Goal: Find specific page/section: Find specific page/section

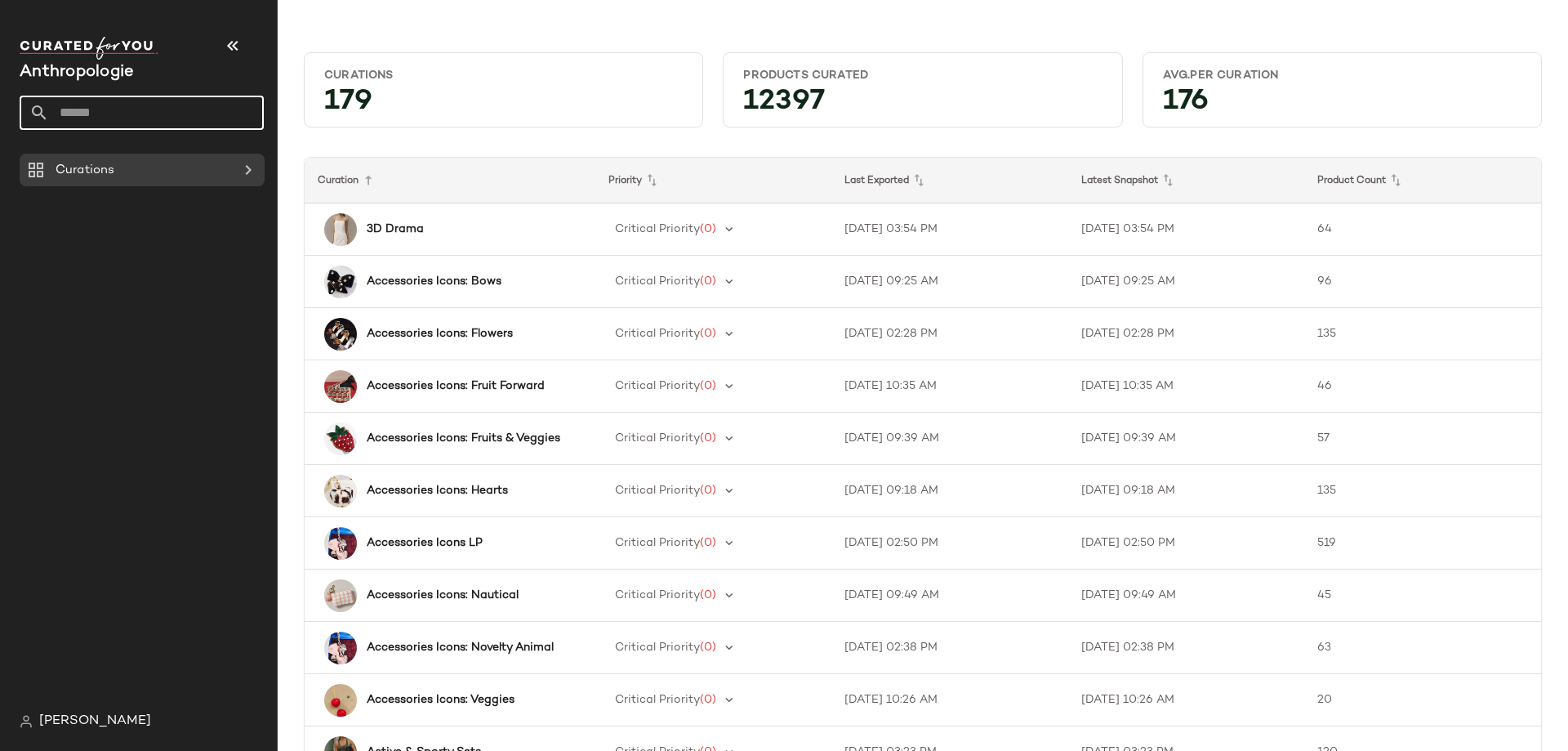
click at [117, 111] on input "text" at bounding box center [155, 112] width 214 height 34
paste input "**********"
click at [151, 106] on input "**********" at bounding box center [142, 112] width 244 height 34
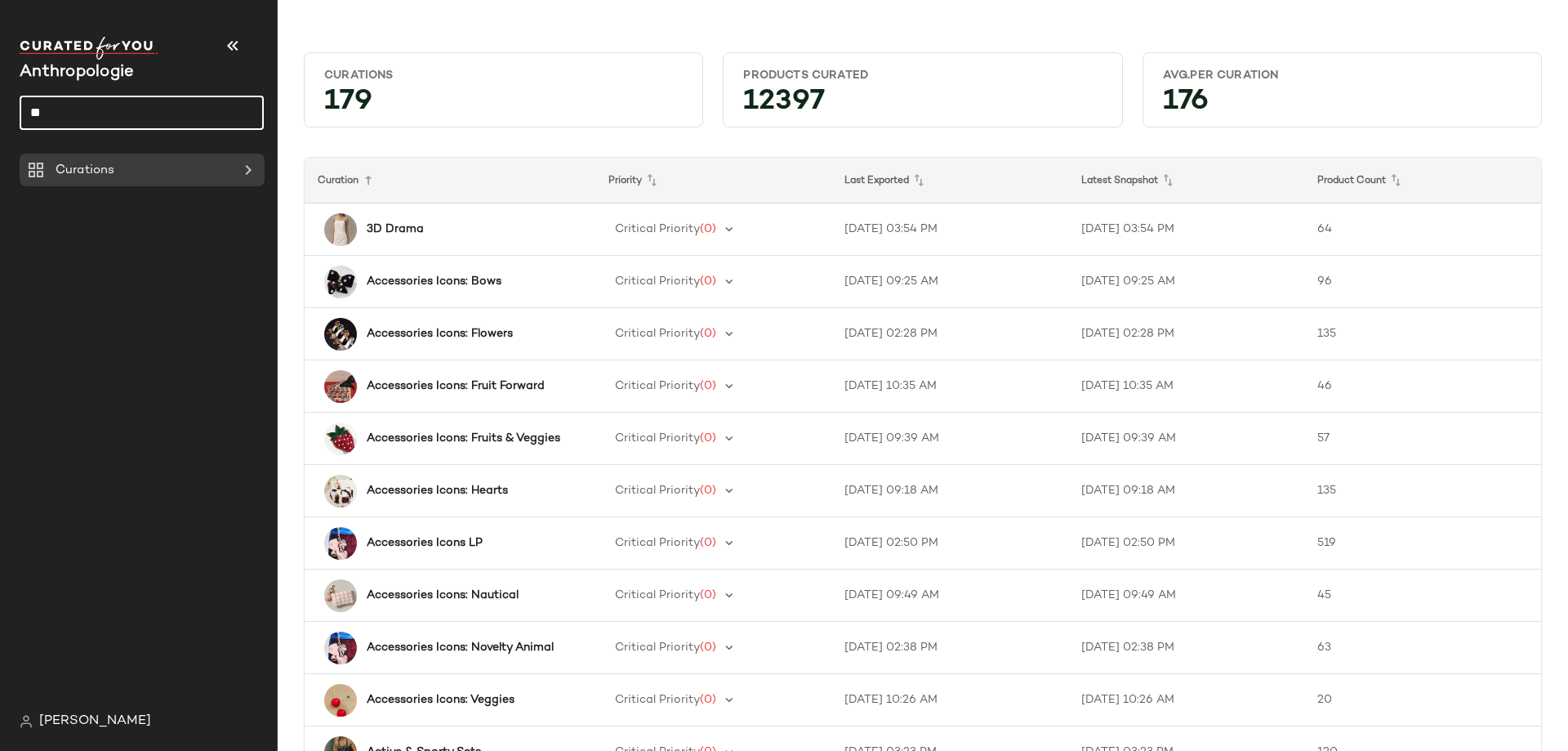
type input "*"
type input "*********"
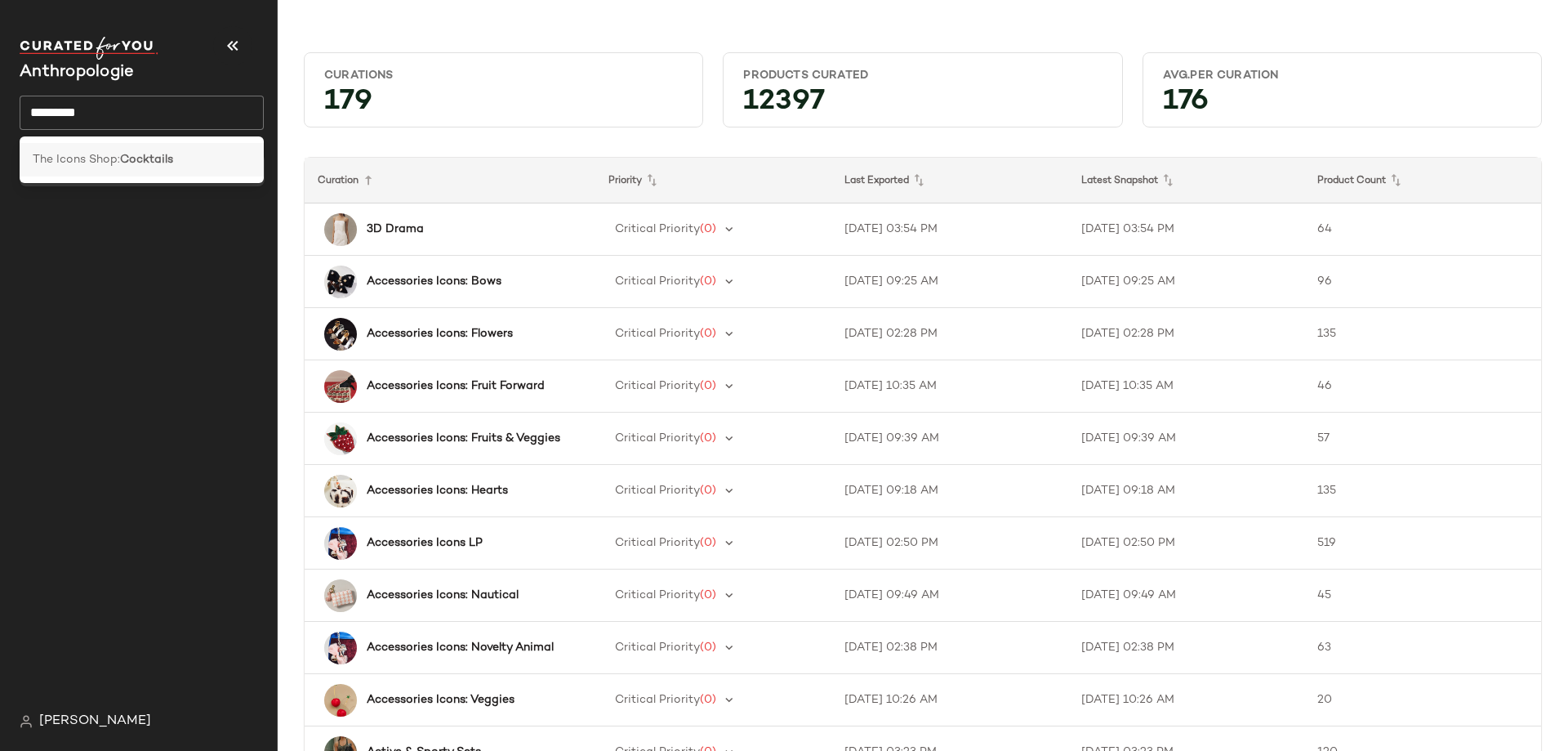
click at [131, 158] on b "Cocktails" at bounding box center [147, 160] width 53 height 17
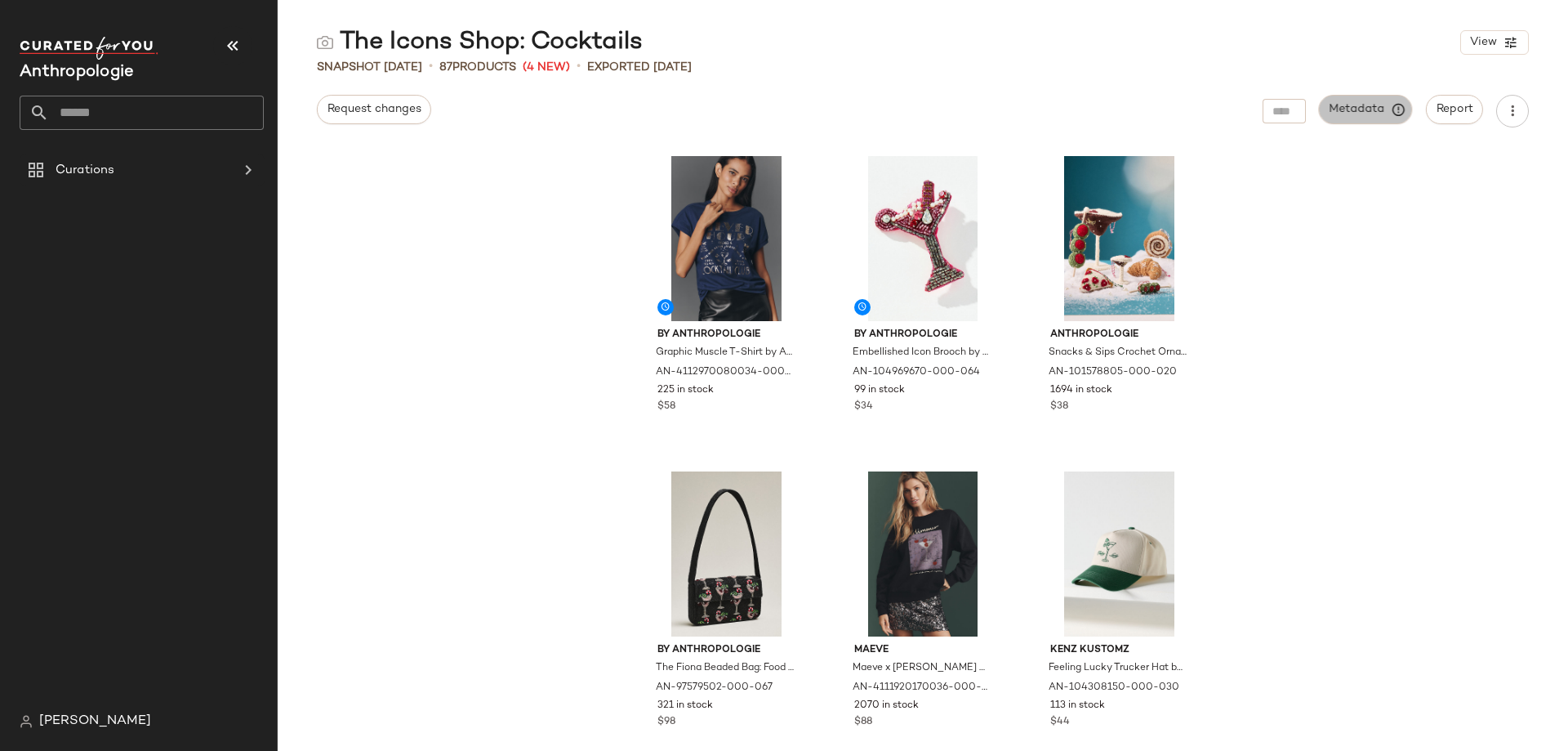
click at [1354, 116] on span "Metadata" at bounding box center [1366, 109] width 74 height 14
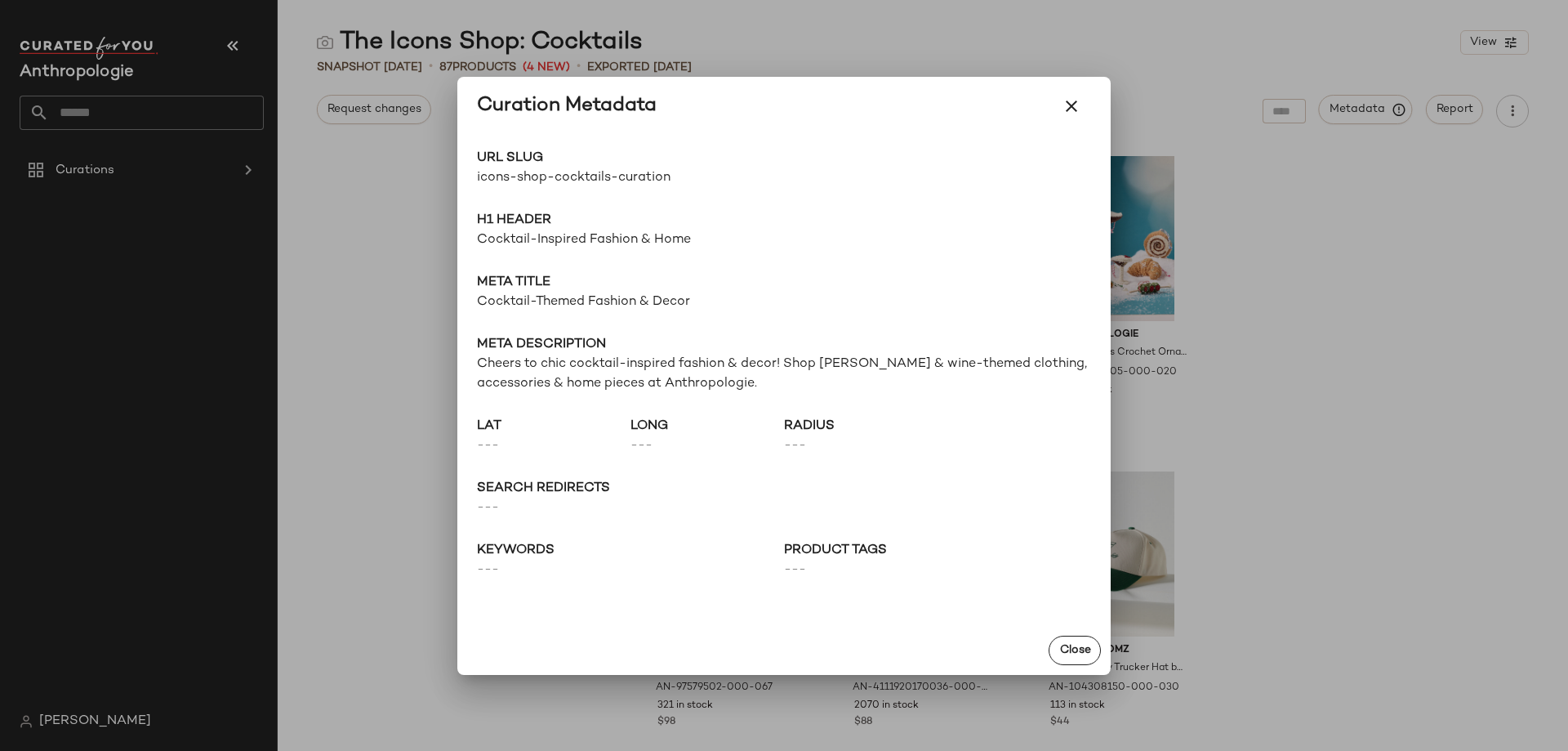
drag, startPoint x: 1059, startPoint y: 112, endPoint x: 1055, endPoint y: 121, distance: 9.8
click at [1055, 121] on div "Curation Metadata" at bounding box center [784, 106] width 614 height 39
click at [1065, 108] on icon "button" at bounding box center [1071, 106] width 20 height 20
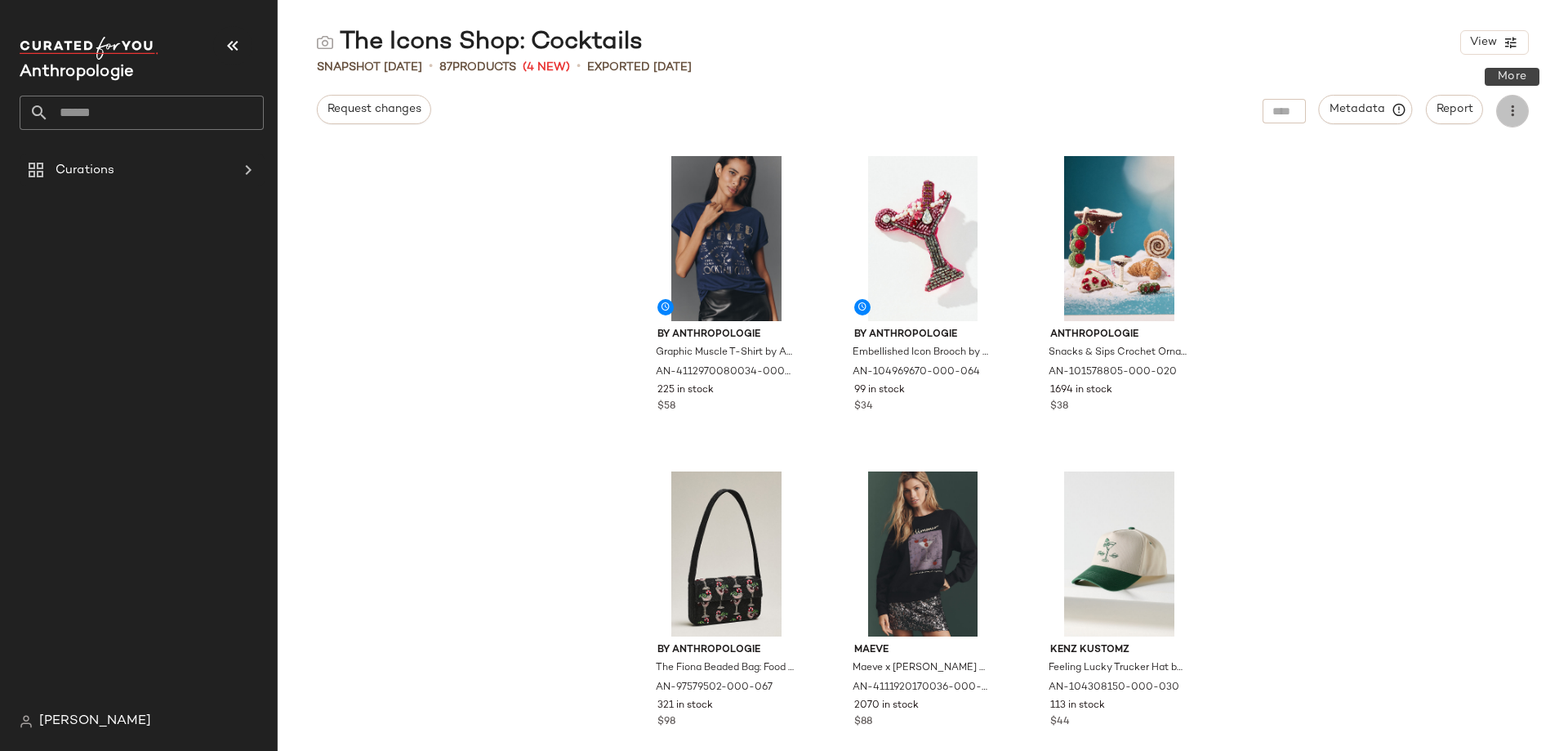
click at [1511, 111] on icon "button" at bounding box center [1512, 111] width 16 height 16
click at [1356, 111] on span "Metadata" at bounding box center [1366, 109] width 74 height 14
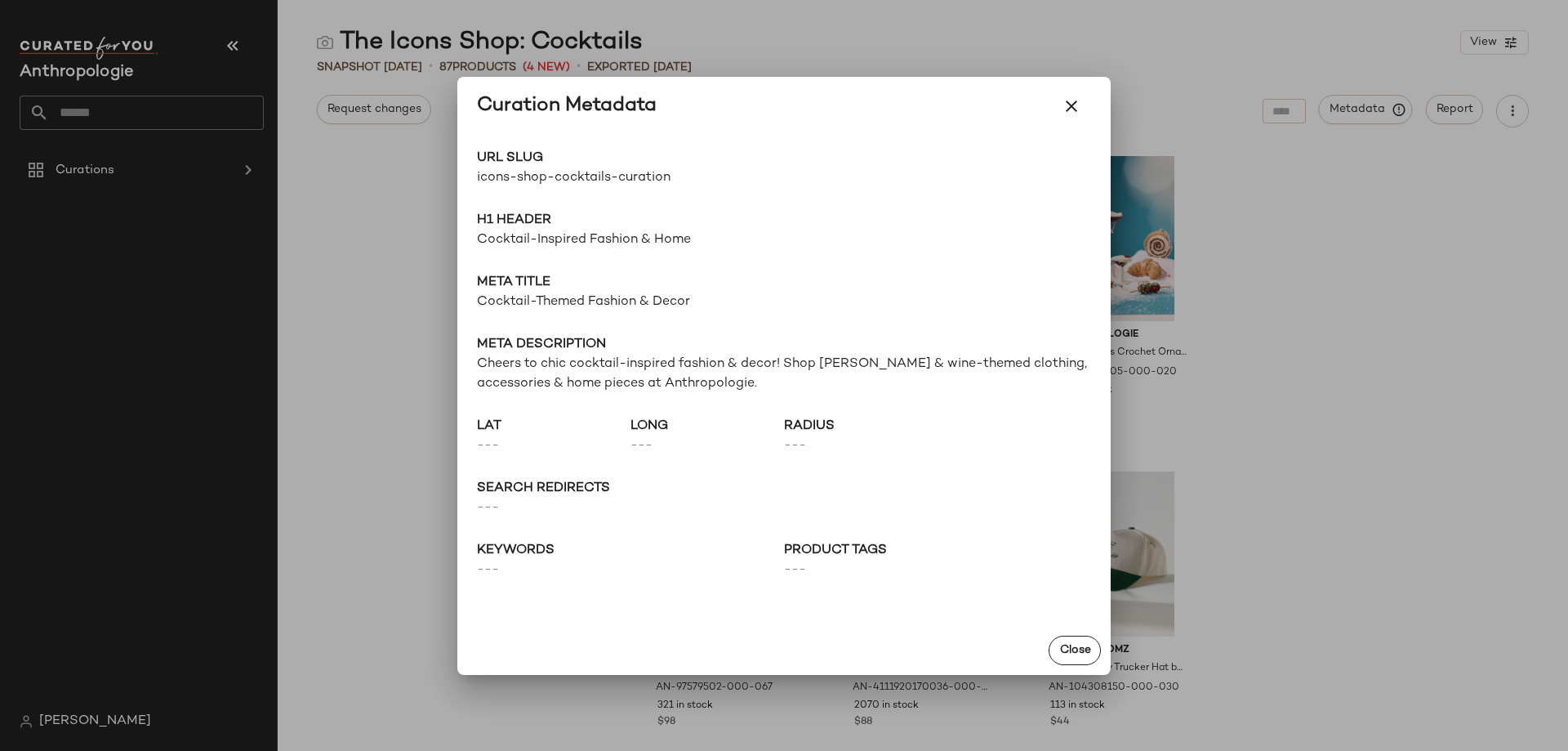
click at [594, 173] on span "icons-shop-cocktails-curation" at bounding box center [631, 178] width 307 height 20
click at [657, 178] on span "icons-shop-cocktails-curation" at bounding box center [631, 178] width 307 height 20
click at [656, 178] on span "icons-shop-cocktails-curation" at bounding box center [631, 178] width 307 height 20
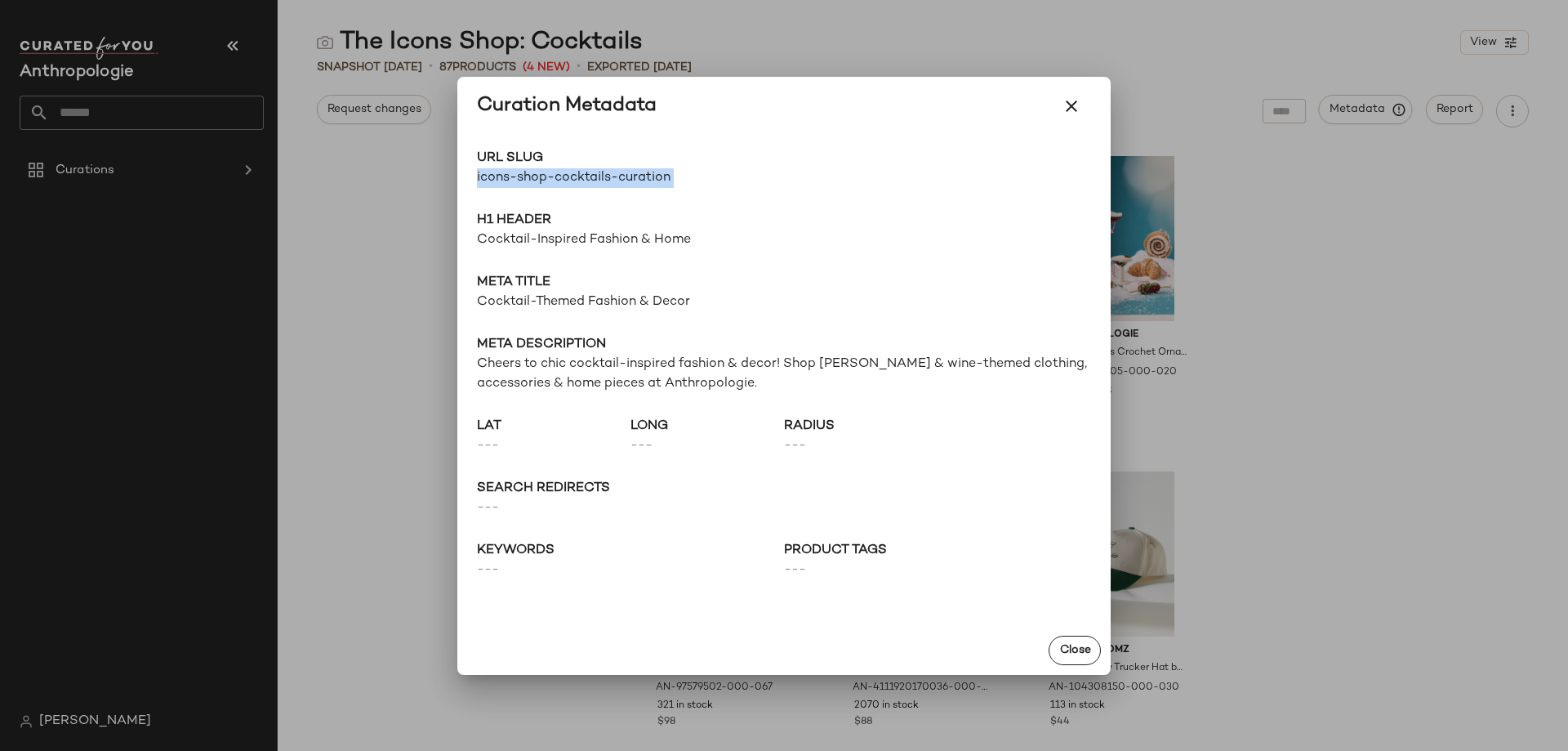
click at [656, 178] on span "icons-shop-cocktails-curation" at bounding box center [631, 178] width 307 height 20
click at [1067, 106] on icon "button" at bounding box center [1071, 106] width 20 height 20
